Goal: Task Accomplishment & Management: Manage account settings

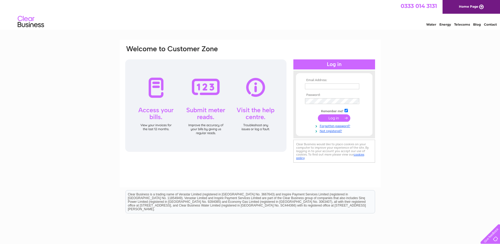
type input "[EMAIL_ADDRESS][DOMAIN_NAME]"
click at [333, 119] on input "submit" at bounding box center [334, 117] width 32 height 7
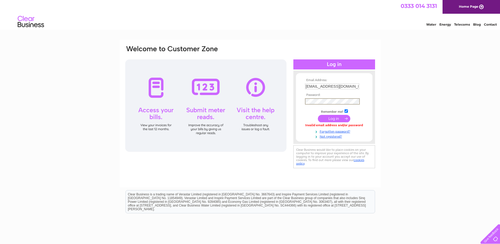
click at [291, 101] on div "Email Address: office@orkneycrab.com Password:" at bounding box center [250, 107] width 251 height 124
click at [318, 115] on input "submit" at bounding box center [334, 118] width 32 height 7
click at [308, 114] on td at bounding box center [334, 118] width 61 height 10
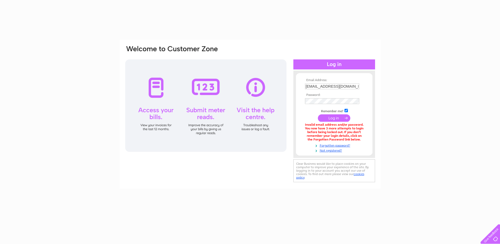
click at [333, 118] on input "submit" at bounding box center [334, 117] width 32 height 7
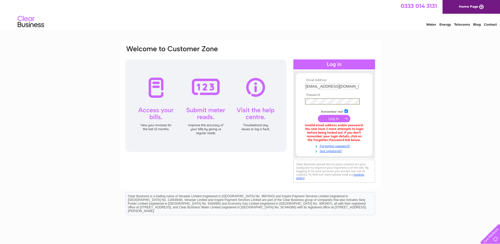
click at [348, 110] on input "checkbox" at bounding box center [346, 110] width 3 height 3
checkbox input "false"
click at [295, 99] on div "Email Address: [EMAIL_ADDRESS][DOMAIN_NAME] Password:" at bounding box center [334, 114] width 82 height 77
click at [338, 117] on input "submit" at bounding box center [334, 118] width 32 height 7
click at [300, 97] on form "Email Address: office@orkneycrab.com Password:" at bounding box center [334, 115] width 76 height 75
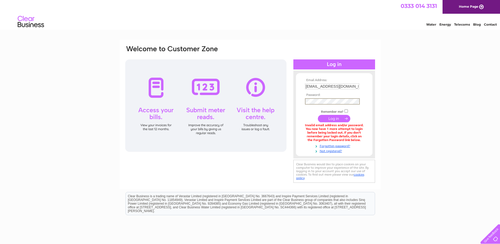
click at [345, 110] on input "checkbox" at bounding box center [346, 110] width 3 height 3
checkbox input "true"
click at [340, 119] on input "submit" at bounding box center [334, 117] width 32 height 7
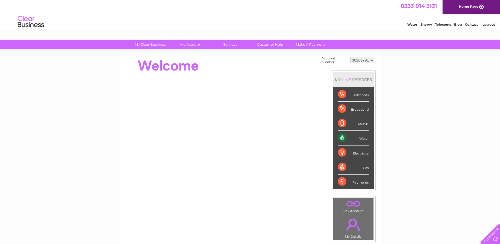
click at [353, 139] on div "Water" at bounding box center [353, 137] width 31 height 14
click at [361, 134] on div "Water" at bounding box center [353, 137] width 31 height 14
click at [364, 139] on div "Water" at bounding box center [353, 137] width 31 height 14
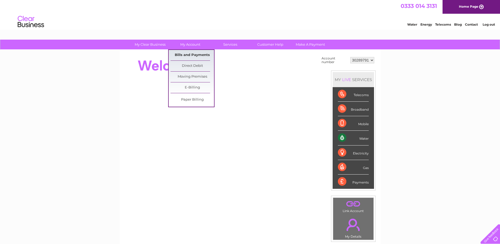
click at [189, 57] on link "Bills and Payments" at bounding box center [192, 55] width 43 height 11
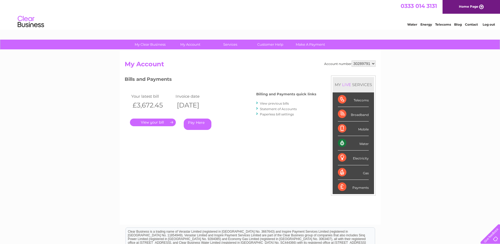
click at [156, 122] on link "." at bounding box center [153, 122] width 46 height 8
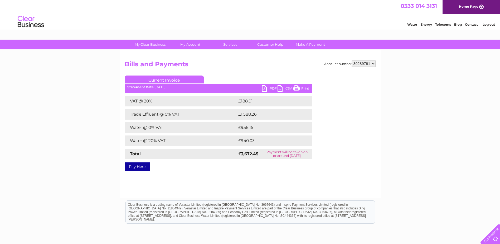
click at [269, 89] on link "PDF" at bounding box center [270, 89] width 16 height 8
click at [267, 88] on link "PDF" at bounding box center [270, 89] width 16 height 8
